Goal: Task Accomplishment & Management: Use online tool/utility

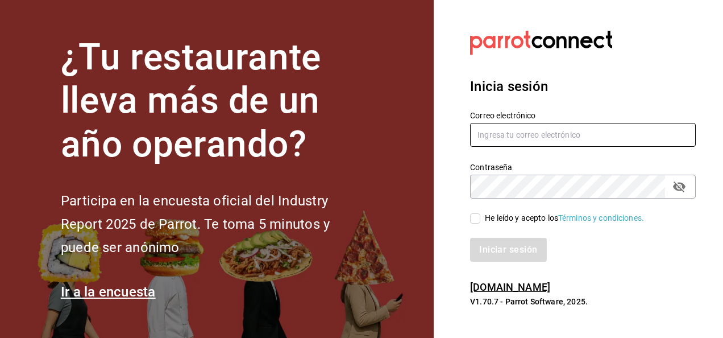
type input "[PERSON_NAME][EMAIL_ADDRESS][PERSON_NAME][DOMAIN_NAME]"
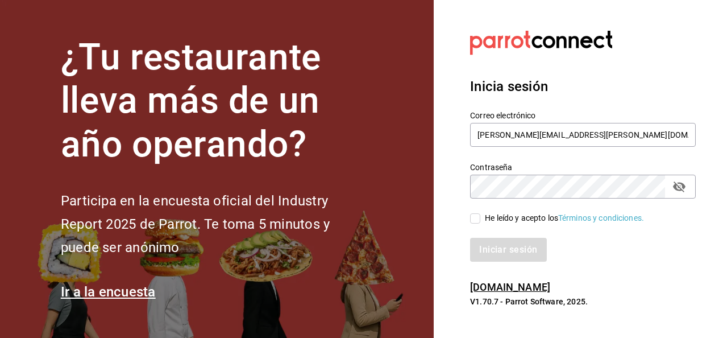
click at [479, 217] on input "He leído y acepto los Términos y condiciones." at bounding box center [475, 218] width 10 height 10
checkbox input "true"
click at [488, 239] on button "Iniciar sesión" at bounding box center [508, 250] width 77 height 24
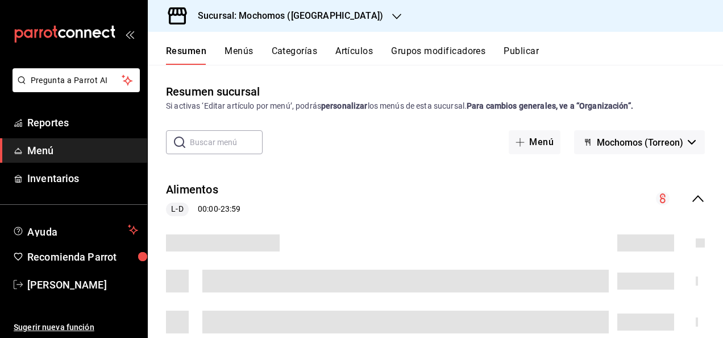
click at [259, 14] on h3 "Sucursal: Mochomos ([GEOGRAPHIC_DATA])" at bounding box center [286, 16] width 194 height 14
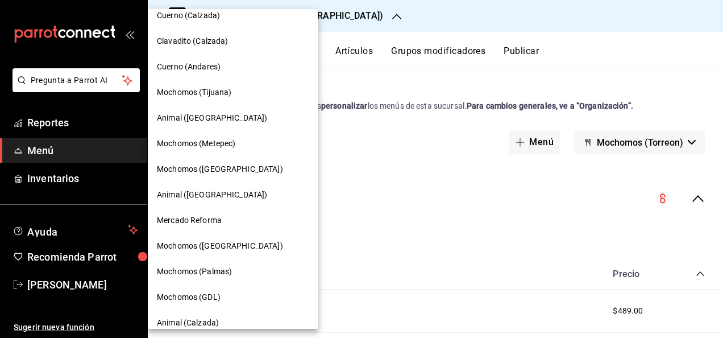
scroll to position [125, 0]
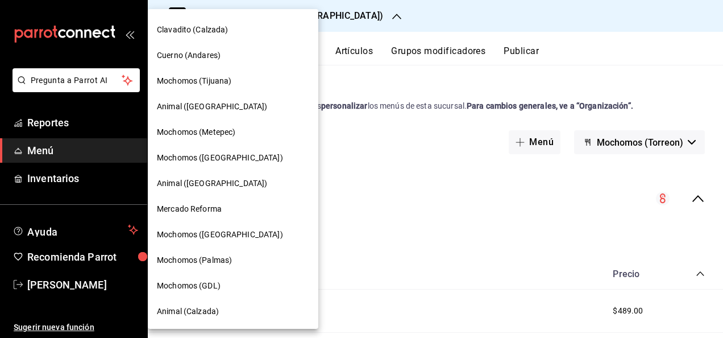
click at [185, 88] on div "Mochomos (Tijuana)" at bounding box center [233, 81] width 171 height 26
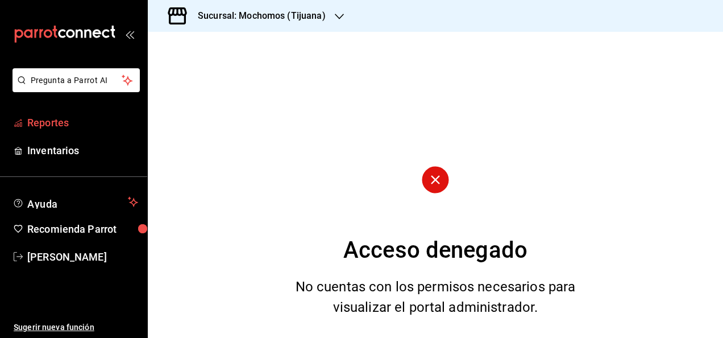
click at [47, 124] on span "Reportes" at bounding box center [82, 122] width 111 height 15
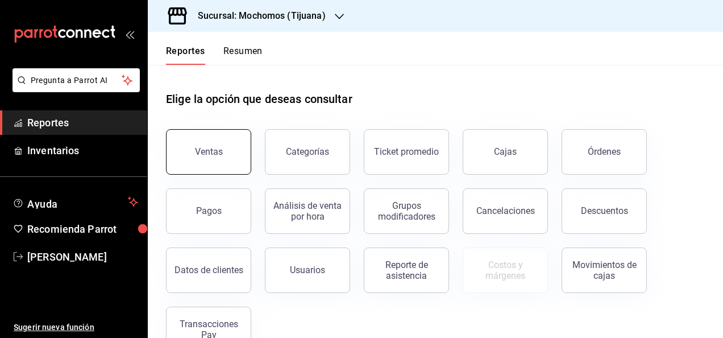
click at [187, 143] on button "Ventas" at bounding box center [208, 151] width 85 height 45
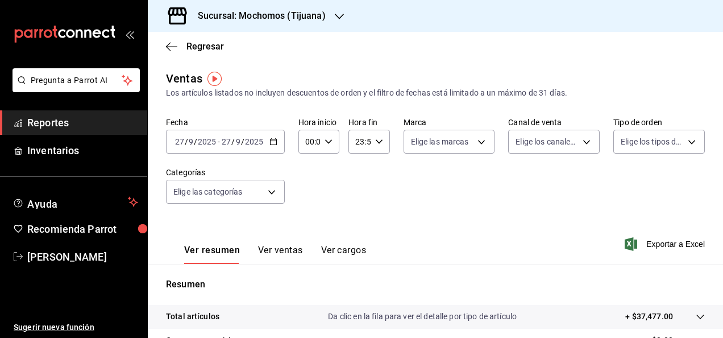
click at [271, 143] on icon "button" at bounding box center [273, 142] width 8 height 8
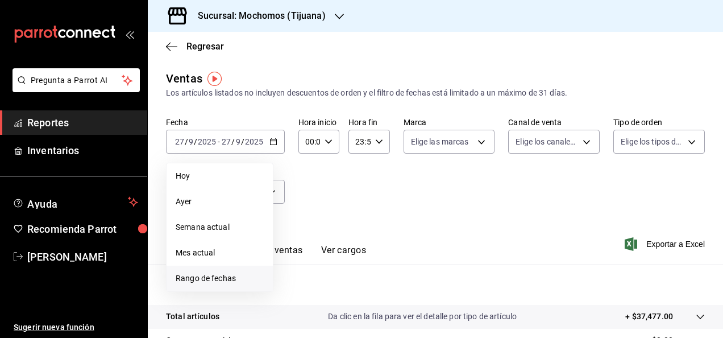
click at [200, 280] on span "Rango de fechas" at bounding box center [220, 278] width 88 height 12
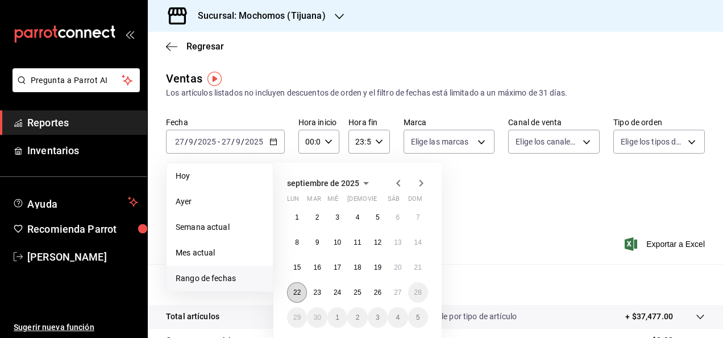
click at [304, 292] on button "22" at bounding box center [297, 292] width 20 height 20
click at [403, 294] on button "27" at bounding box center [398, 292] width 20 height 20
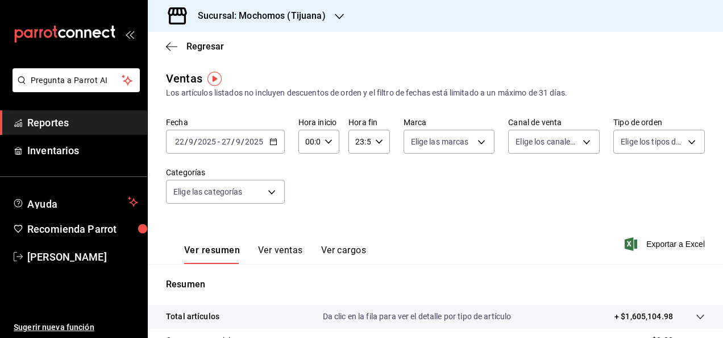
click at [330, 143] on icon "button" at bounding box center [329, 142] width 8 height 8
click at [306, 222] on span "02" at bounding box center [307, 225] width 2 height 9
type input "02:00"
click at [306, 222] on button "05" at bounding box center [308, 216] width 16 height 23
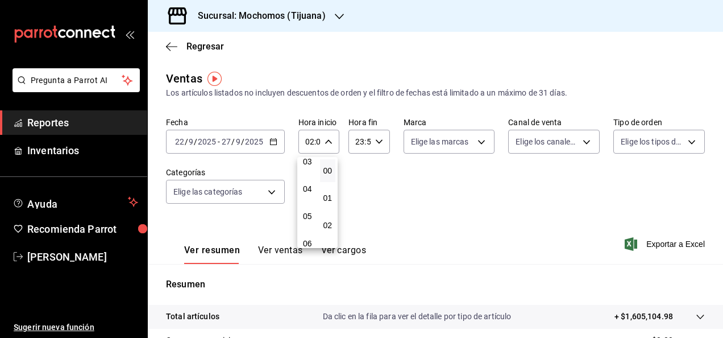
type input "05:00"
click at [378, 146] on div at bounding box center [361, 169] width 723 height 338
click at [378, 146] on div "23:59 Hora fin" at bounding box center [369, 142] width 41 height 24
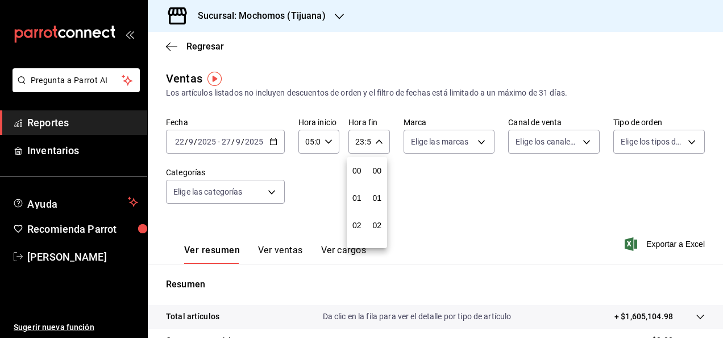
scroll to position [1546, 0]
click at [357, 211] on span "22" at bounding box center [357, 206] width 2 height 9
type input "22:59"
click at [364, 199] on button "05" at bounding box center [357, 197] width 16 height 23
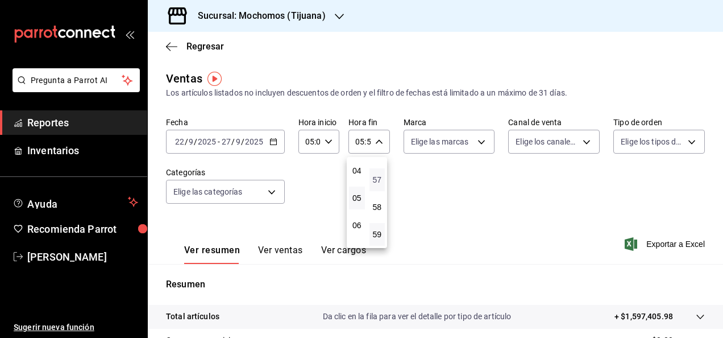
click at [379, 181] on span "57" at bounding box center [377, 179] width 2 height 9
type input "05:57"
click at [379, 181] on span "57" at bounding box center [377, 179] width 2 height 9
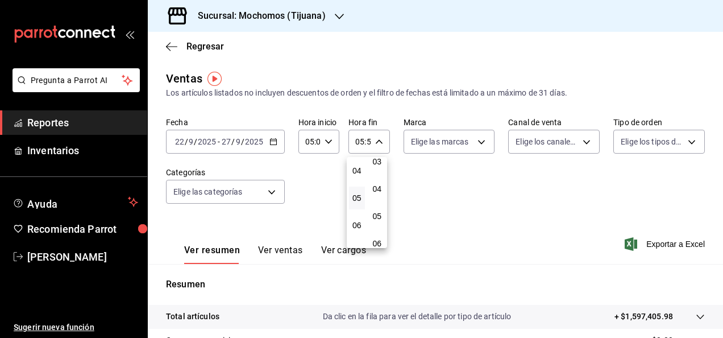
click at [380, 181] on button "04" at bounding box center [378, 188] width 16 height 23
type input "05:04"
click at [438, 190] on div at bounding box center [361, 169] width 723 height 338
click at [652, 247] on span "Exportar a Excel" at bounding box center [666, 244] width 78 height 14
click at [380, 45] on div "Regresar" at bounding box center [435, 46] width 575 height 29
